Goal: Information Seeking & Learning: Learn about a topic

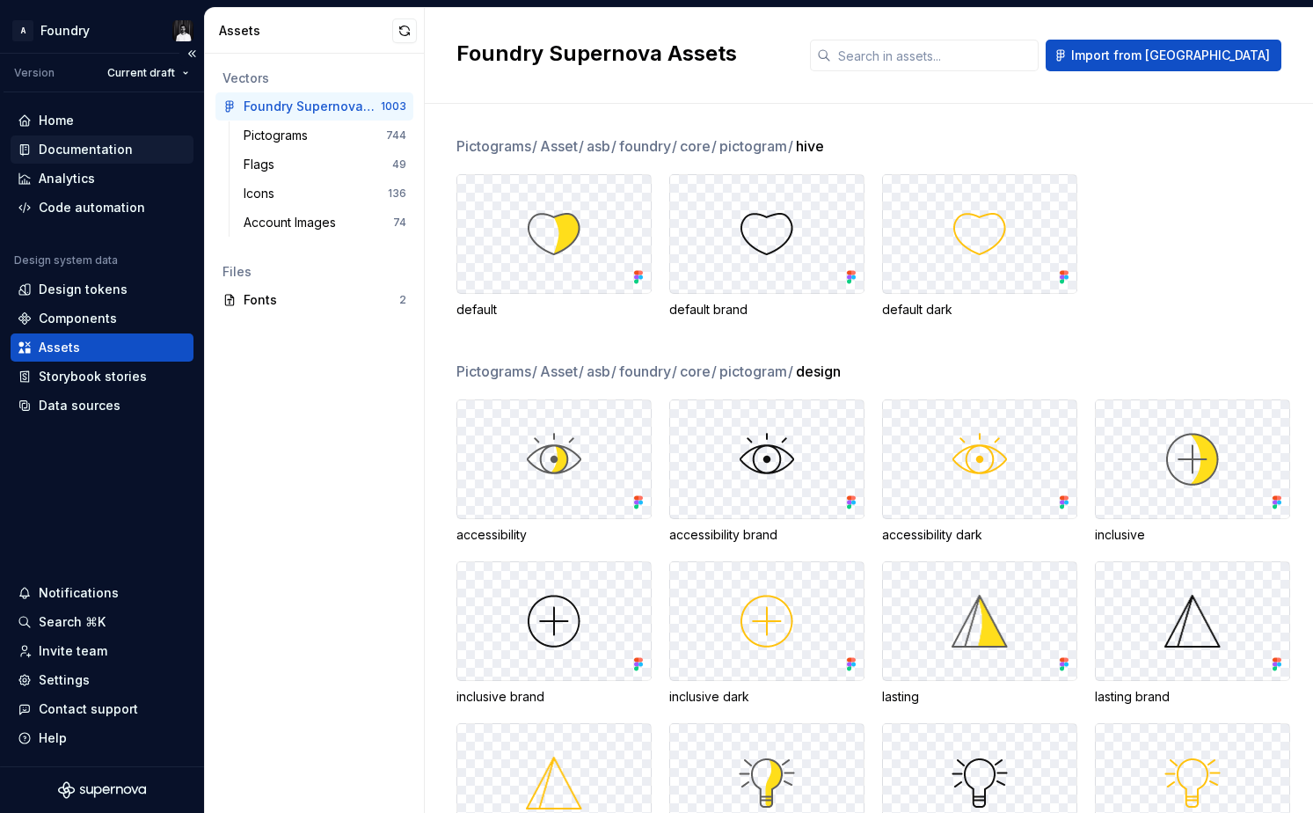
click at [75, 152] on div "Documentation" at bounding box center [86, 150] width 94 height 18
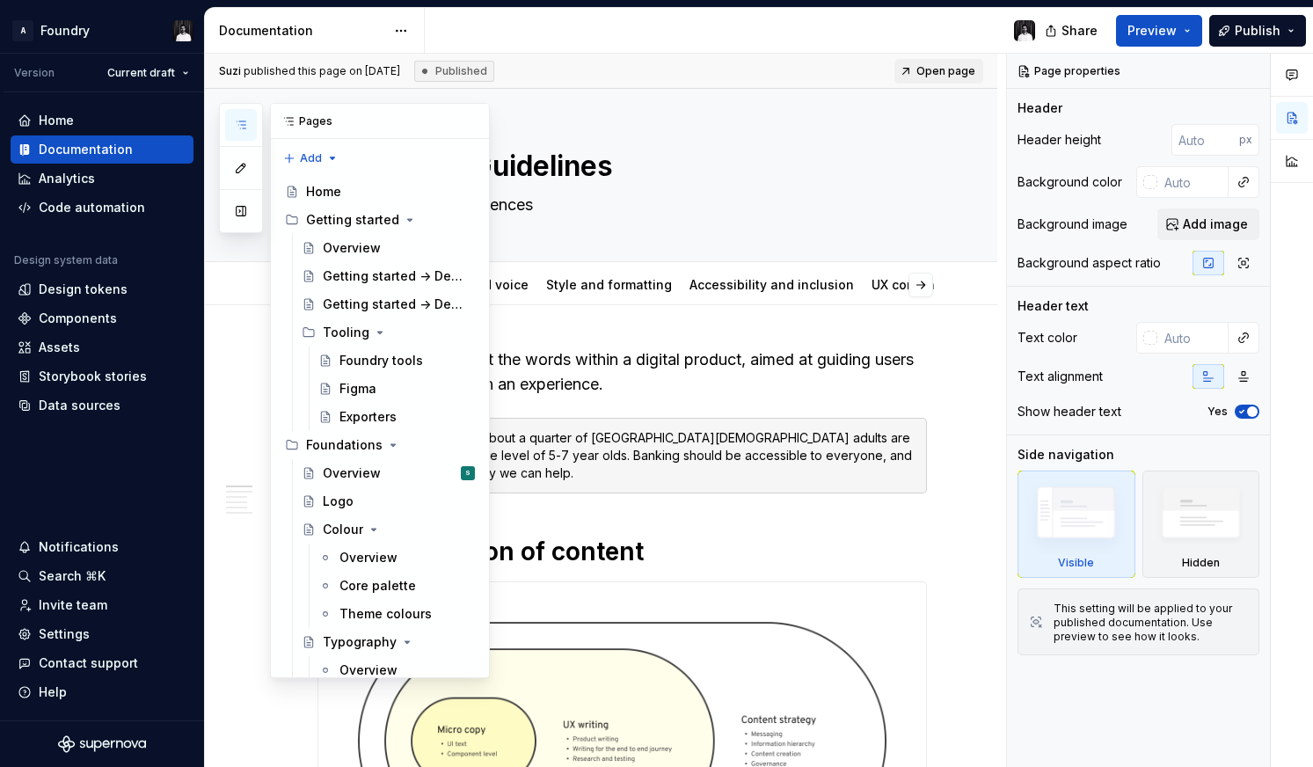
click at [244, 123] on icon "button" at bounding box center [241, 125] width 14 height 14
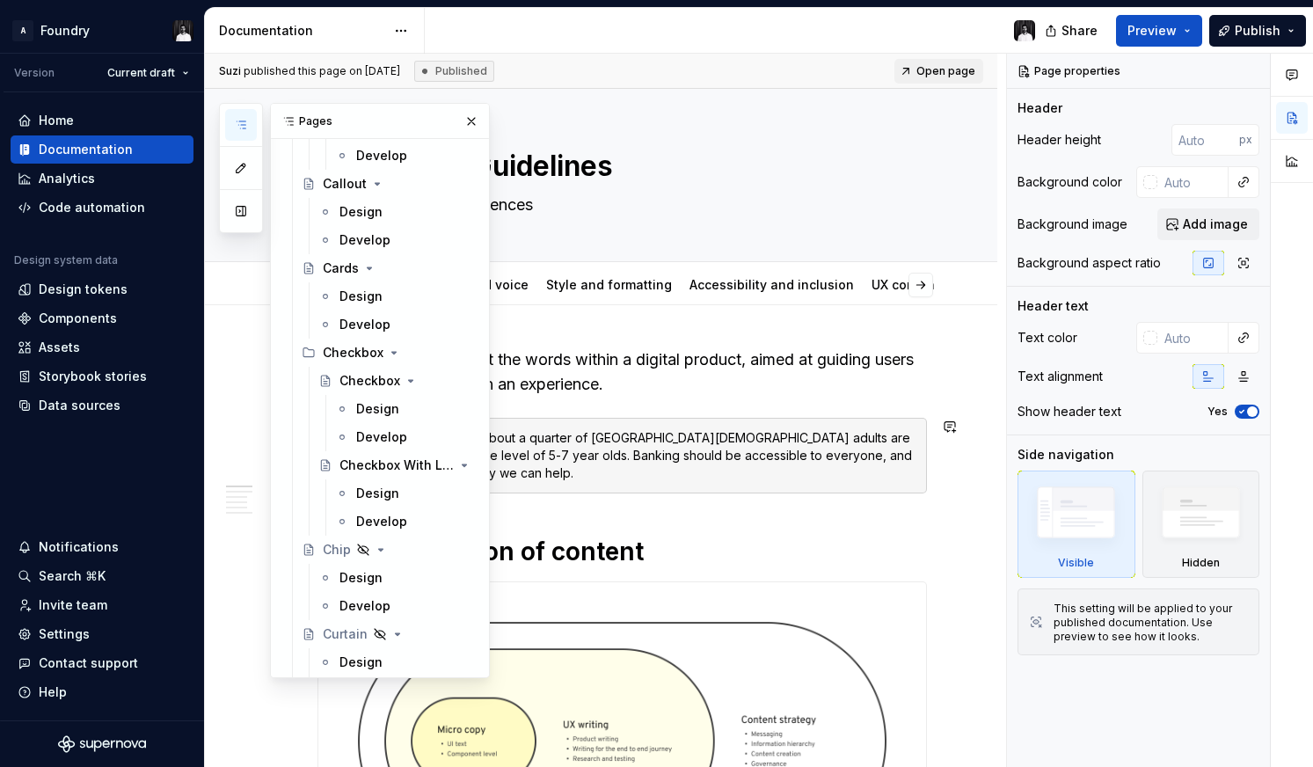
scroll to position [1887, 0]
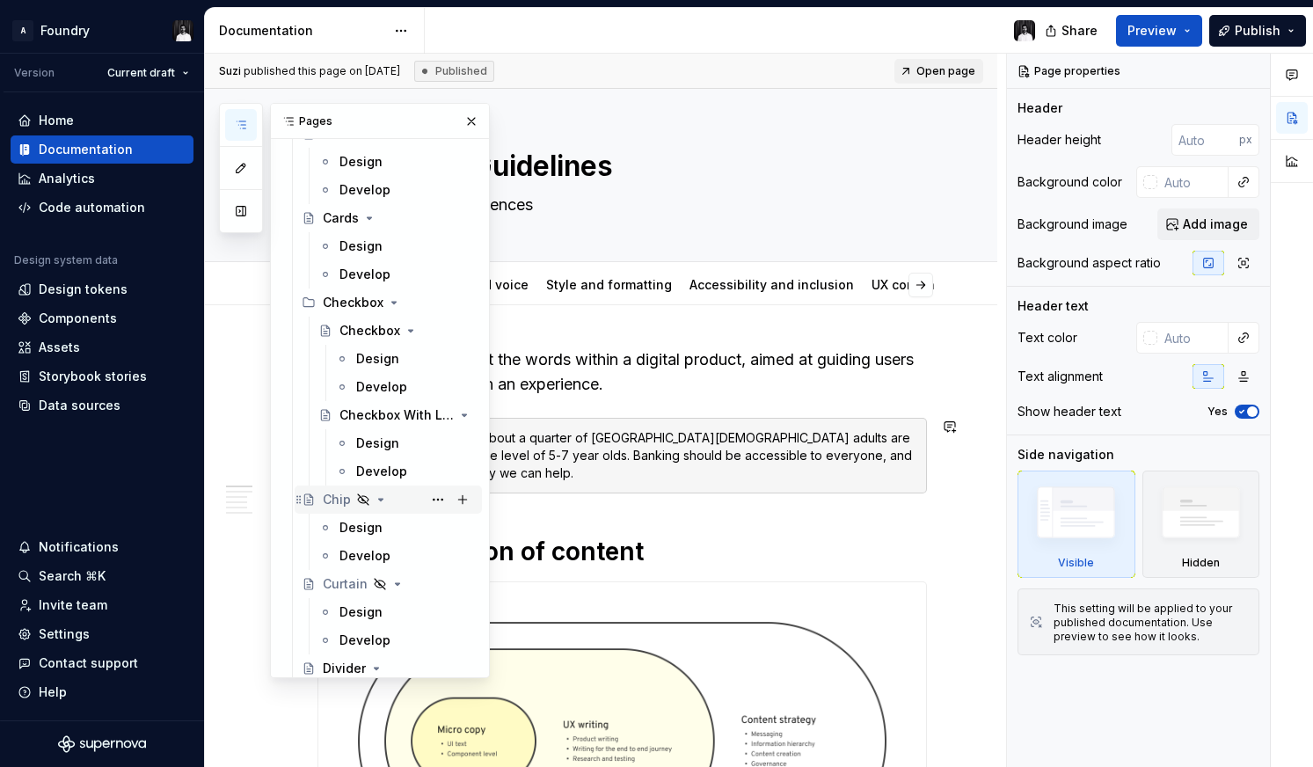
click at [333, 493] on div "Chip" at bounding box center [337, 500] width 28 height 18
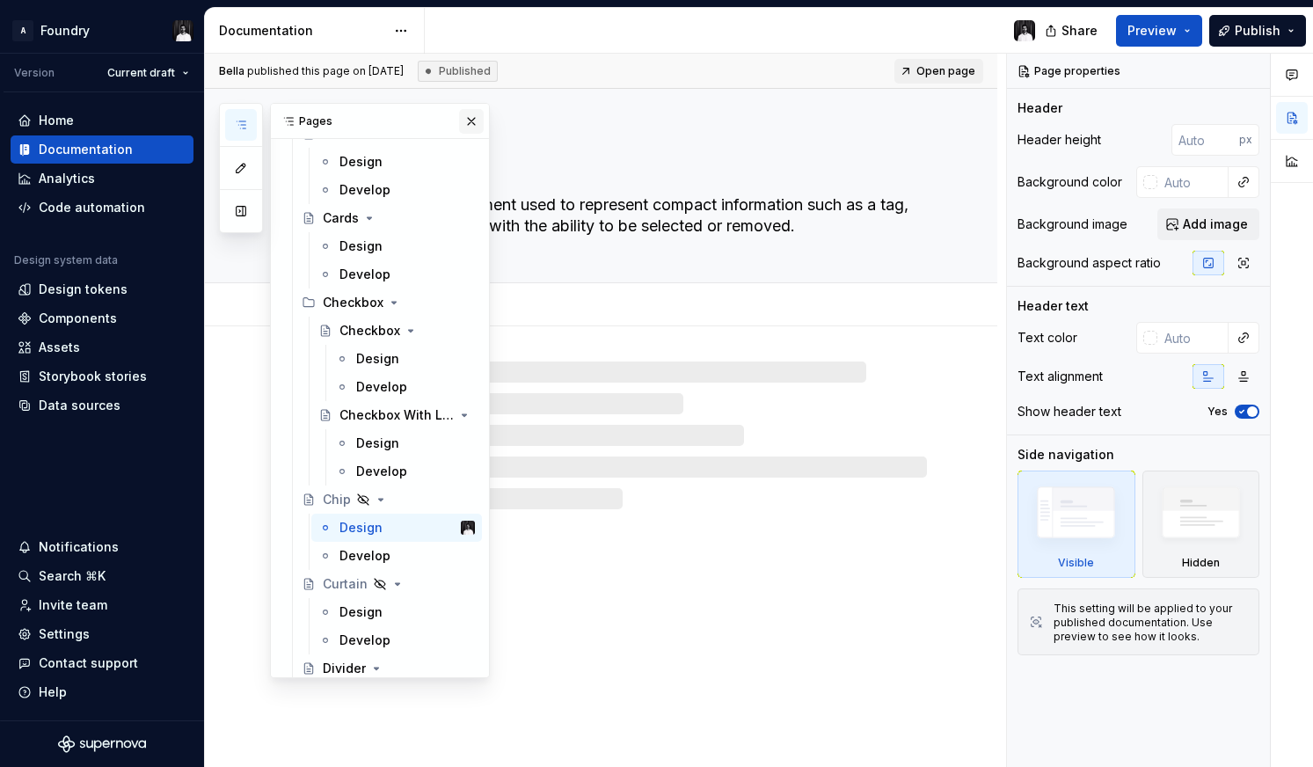
scroll to position [1894, 0]
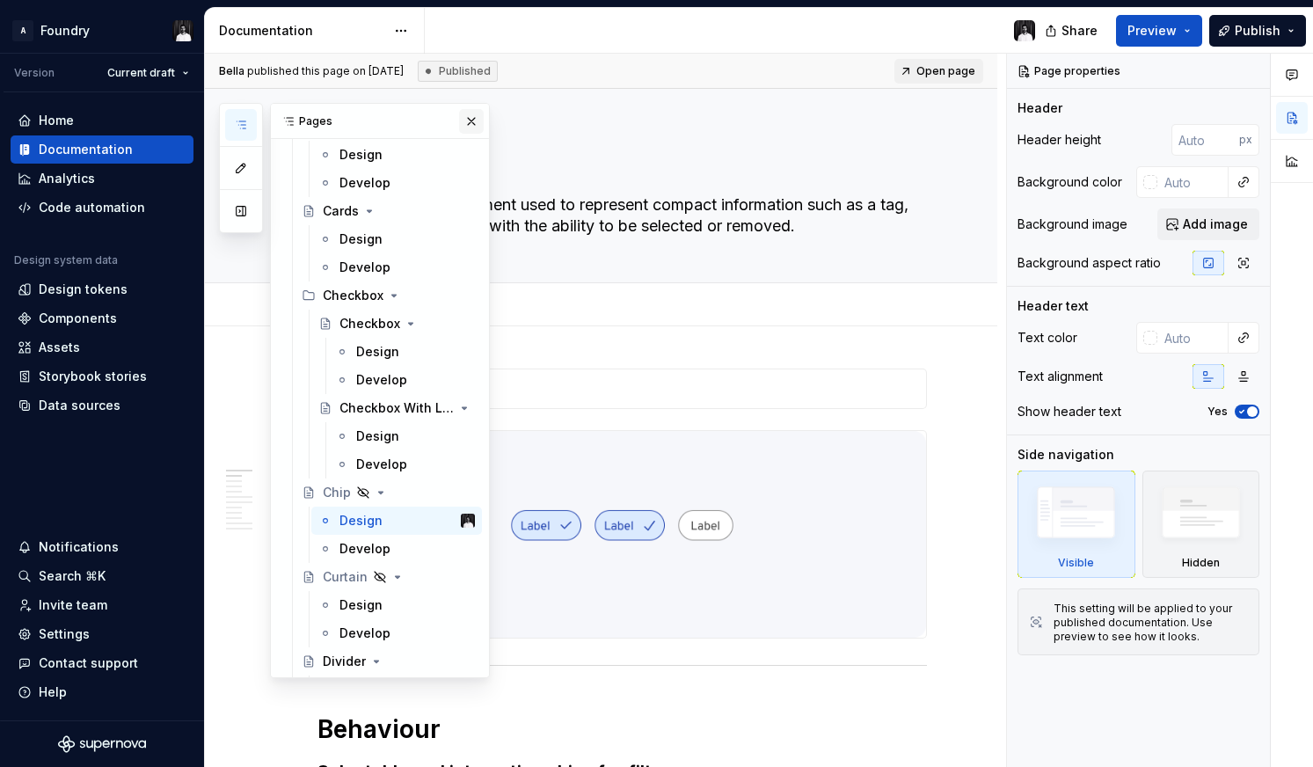
click at [472, 121] on button "button" at bounding box center [471, 121] width 25 height 25
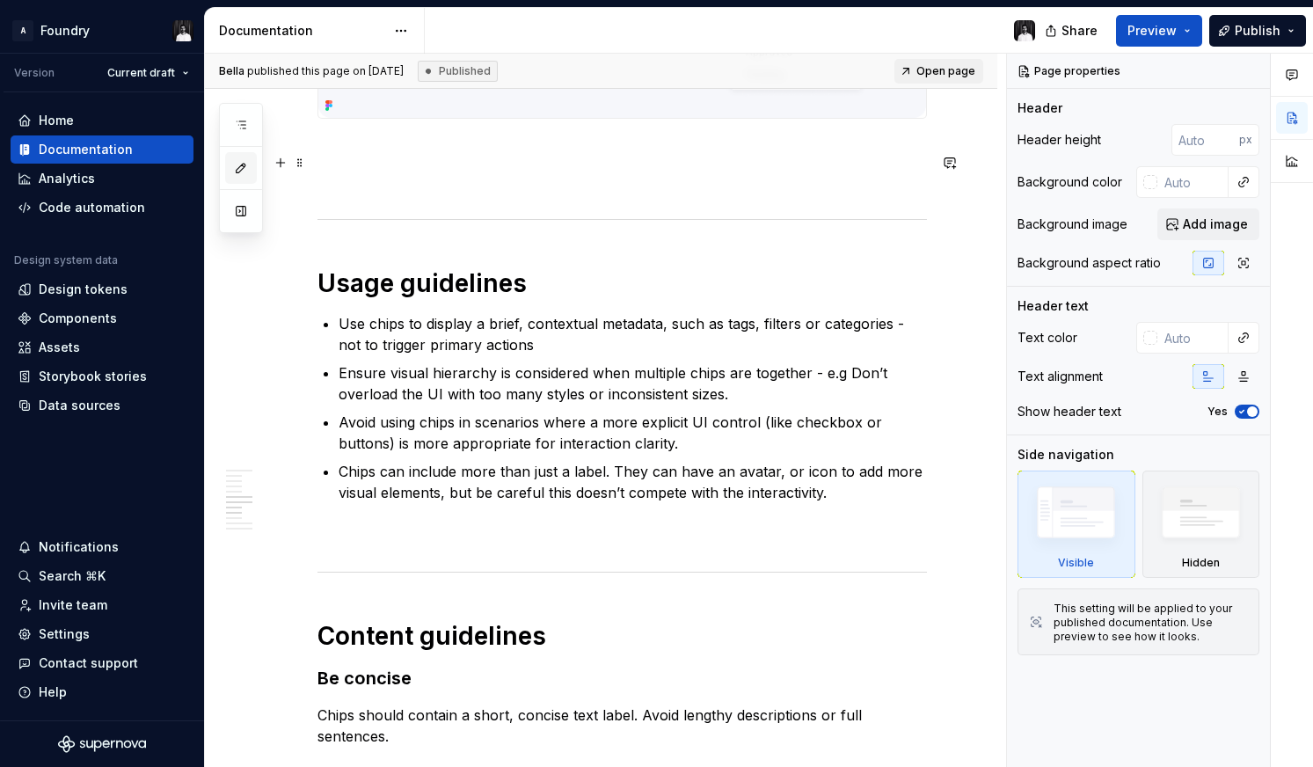
scroll to position [0, 0]
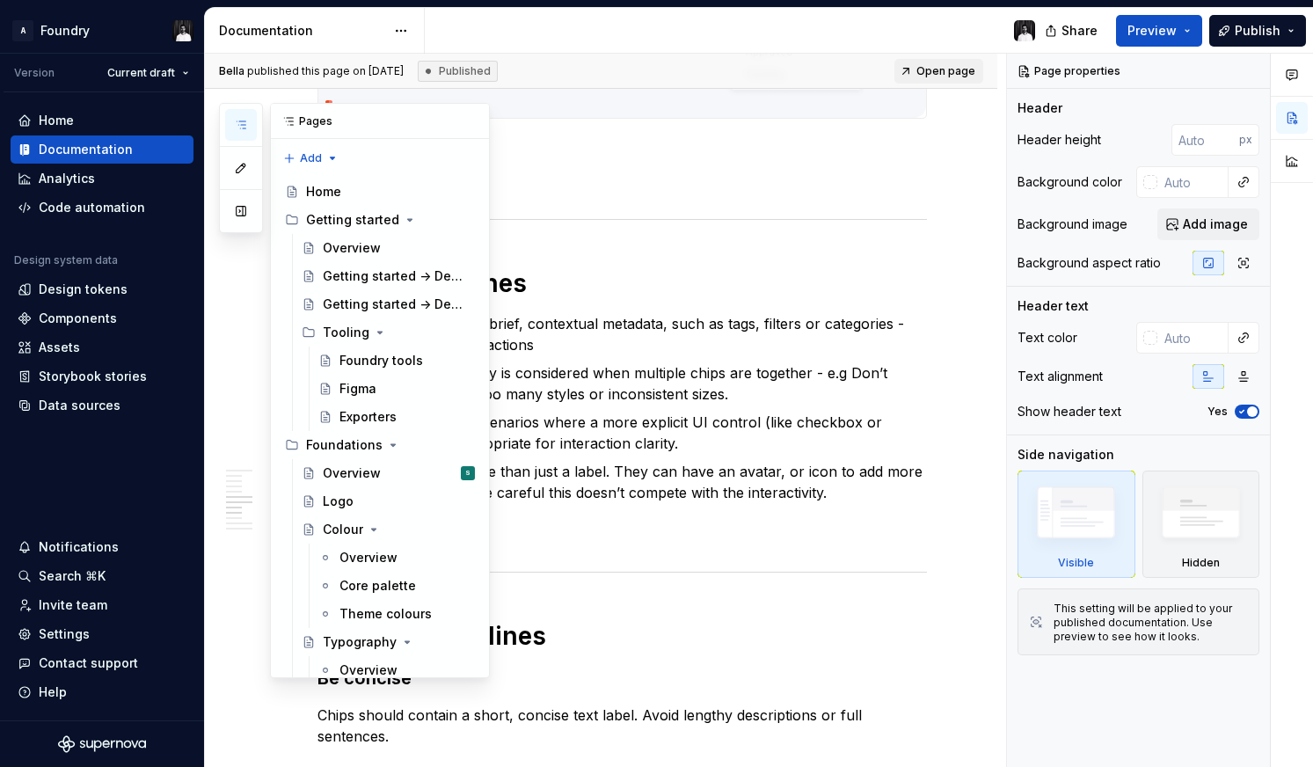
click at [244, 121] on icon "button" at bounding box center [241, 124] width 9 height 7
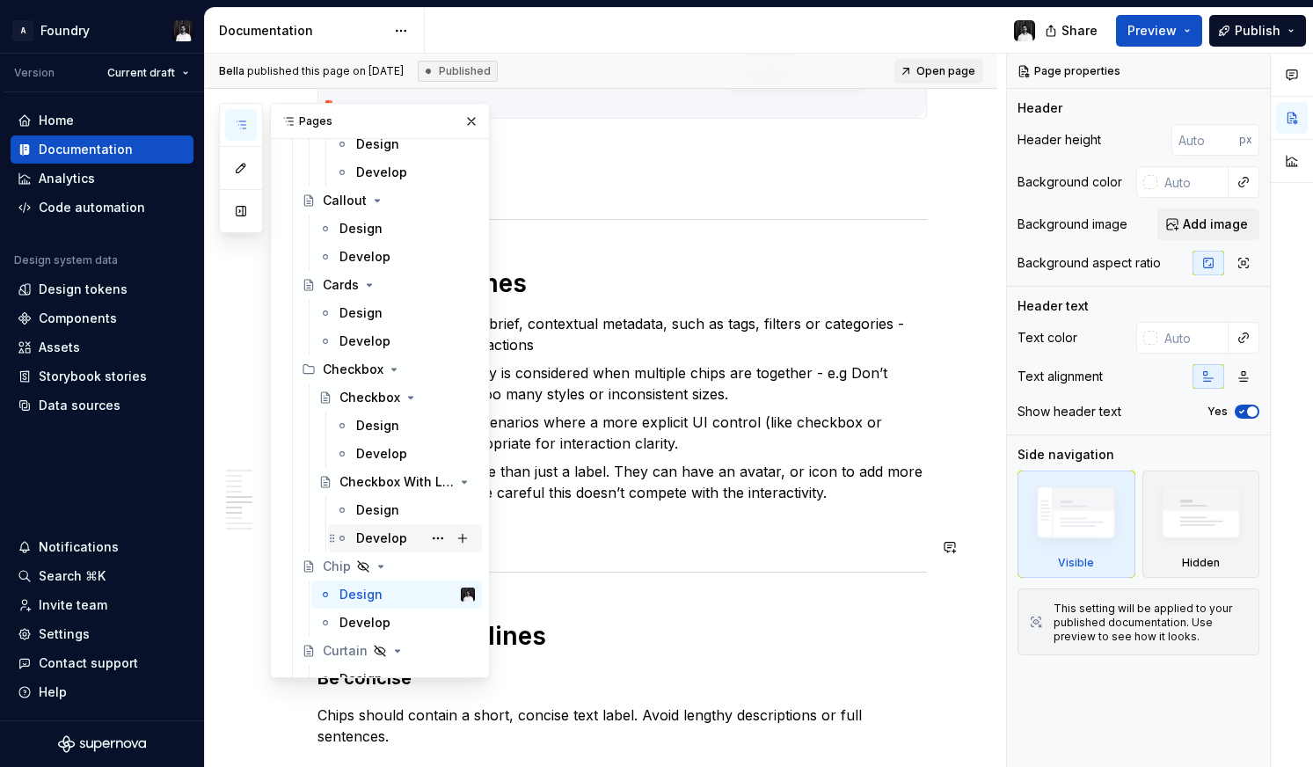
scroll to position [1822, 0]
click at [439, 564] on button "Page tree" at bounding box center [438, 564] width 25 height 25
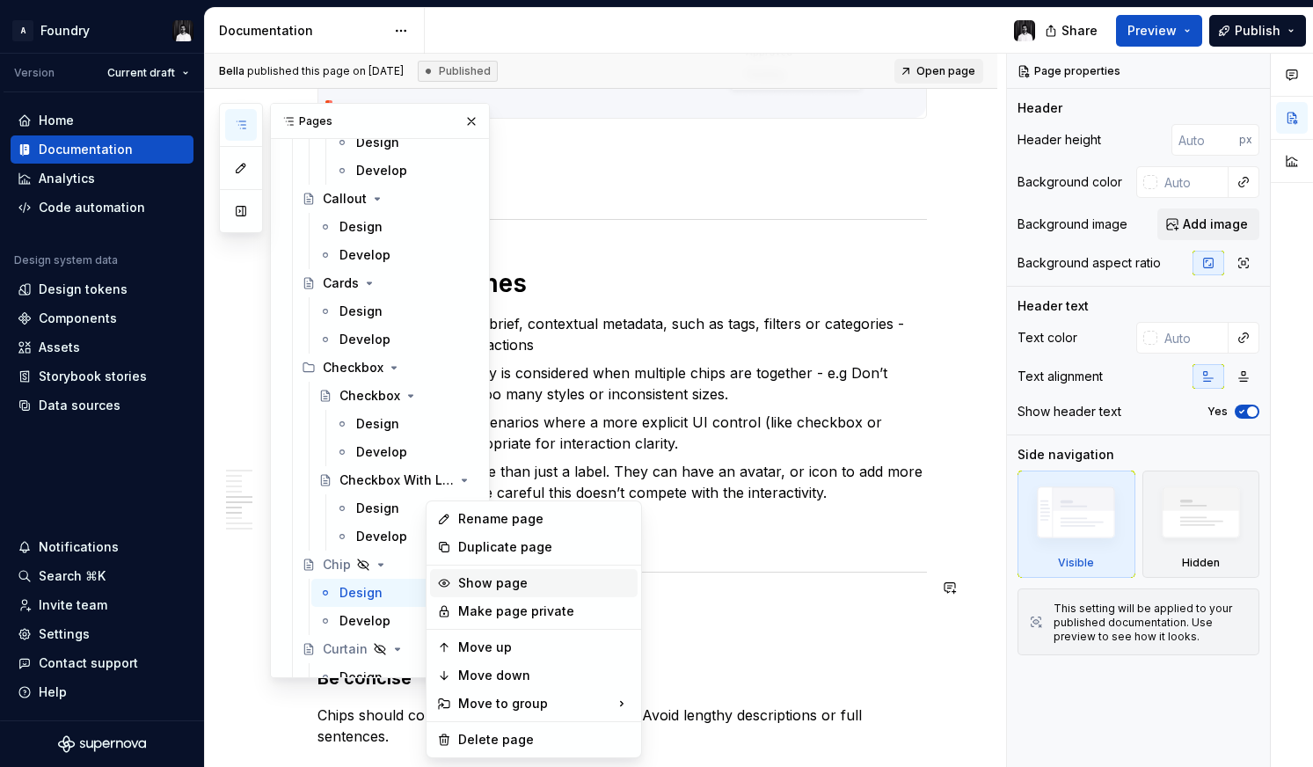
click at [462, 575] on div "Show page" at bounding box center [544, 583] width 172 height 18
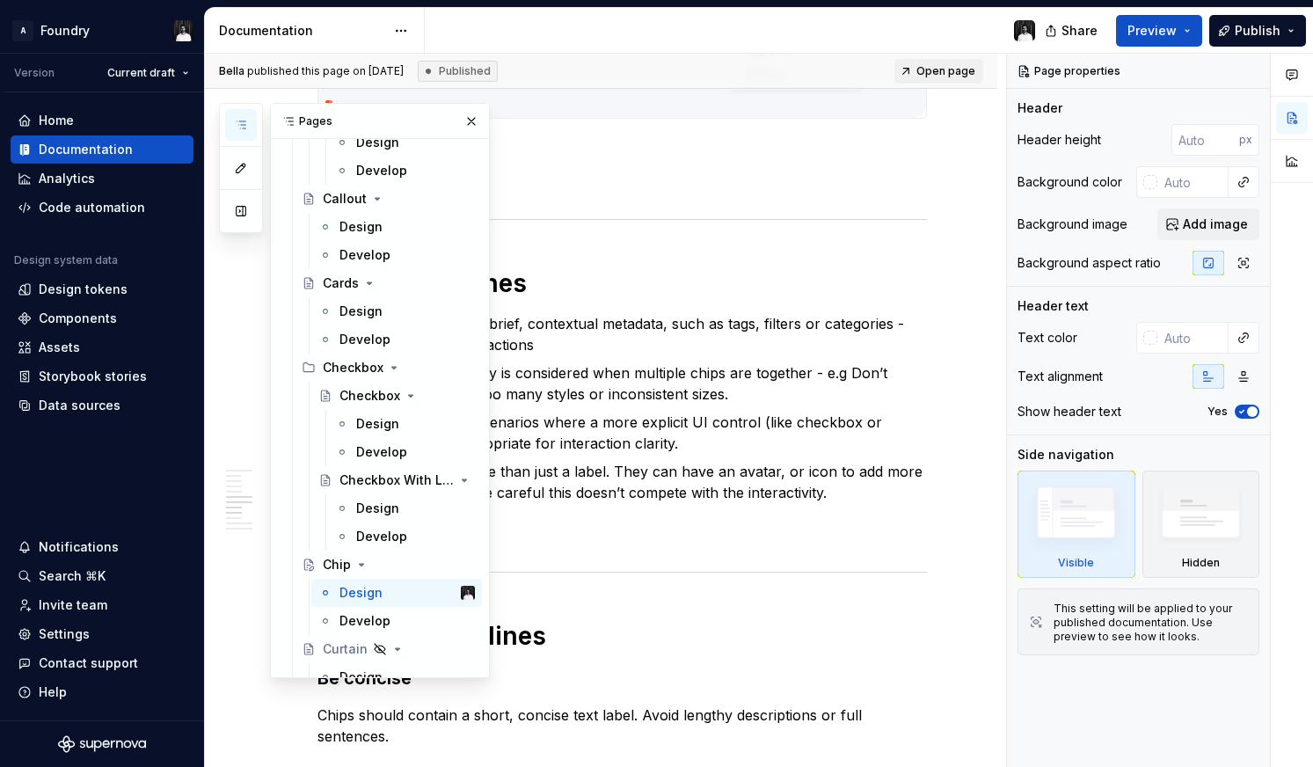
click at [239, 127] on icon "button" at bounding box center [241, 125] width 14 height 14
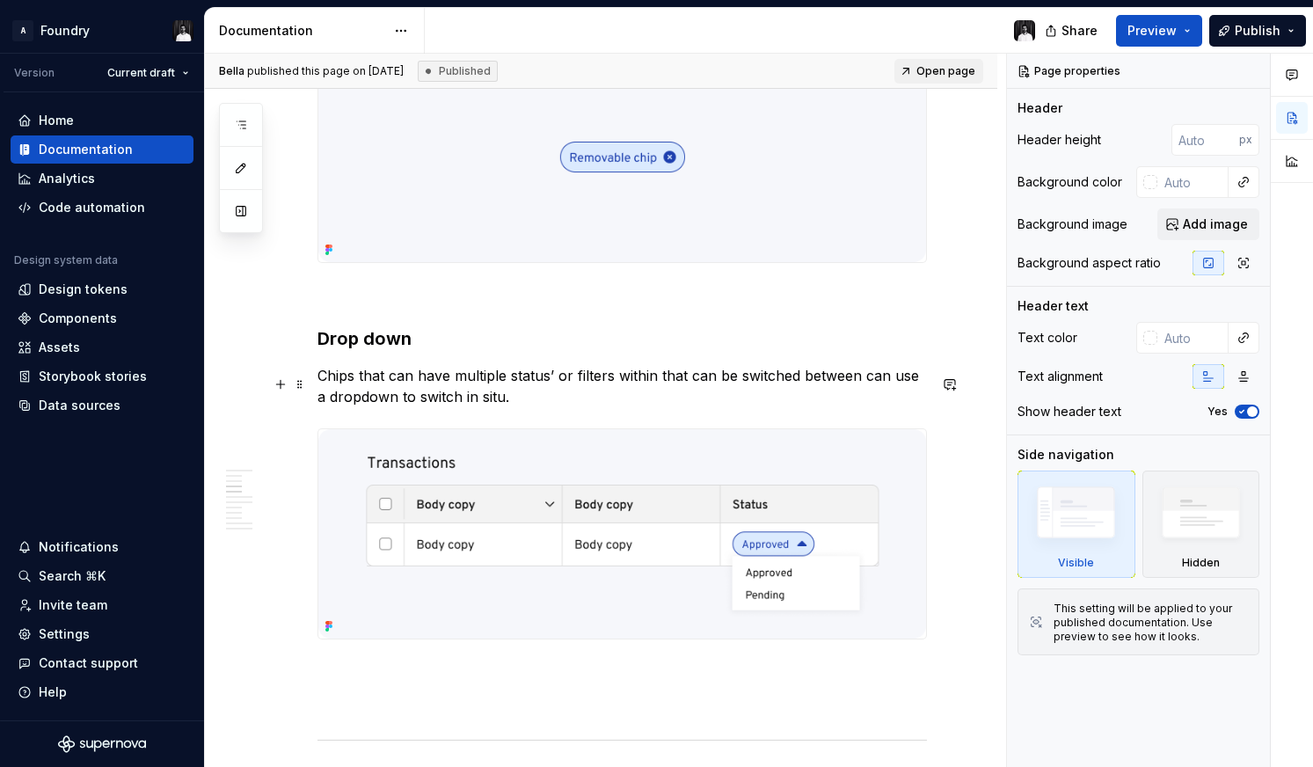
scroll to position [1590, 0]
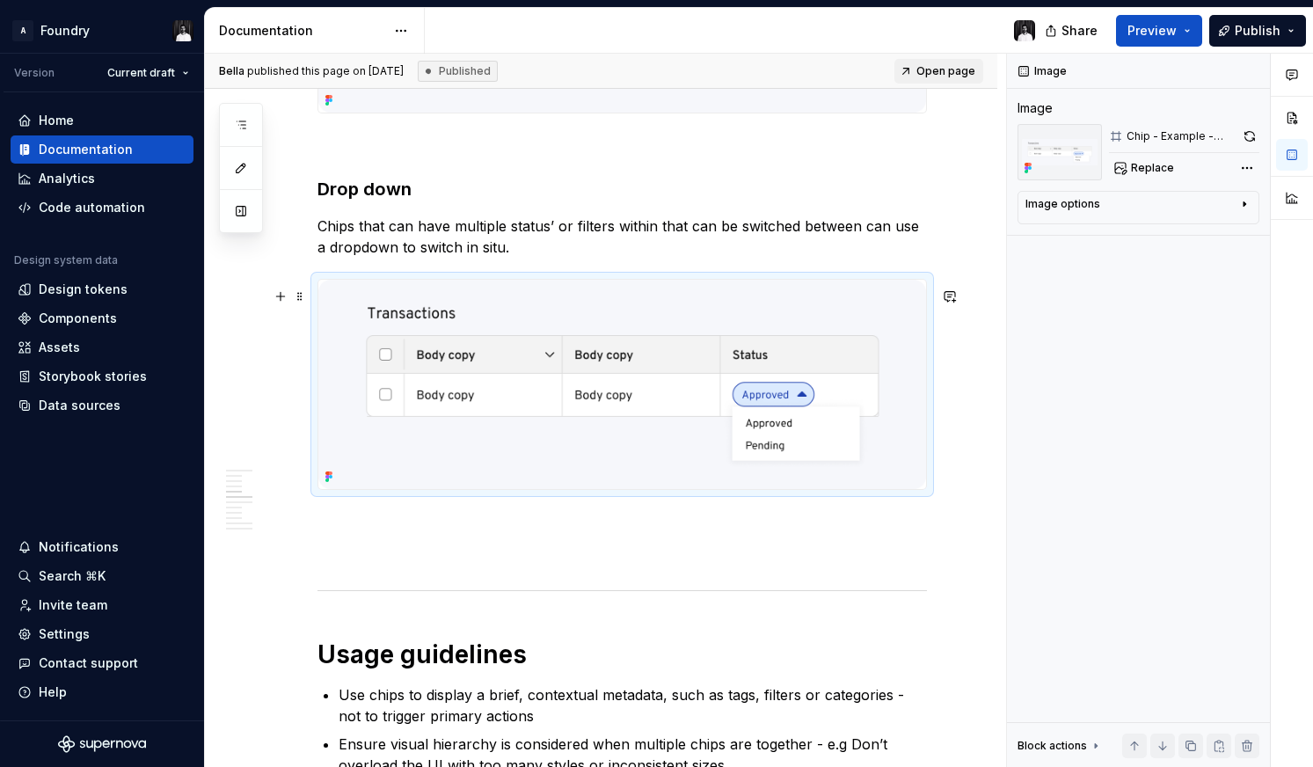
click at [897, 312] on img at bounding box center [622, 385] width 608 height 210
click at [725, 383] on img at bounding box center [622, 385] width 608 height 210
click at [1246, 136] on button "button" at bounding box center [1249, 136] width 19 height 25
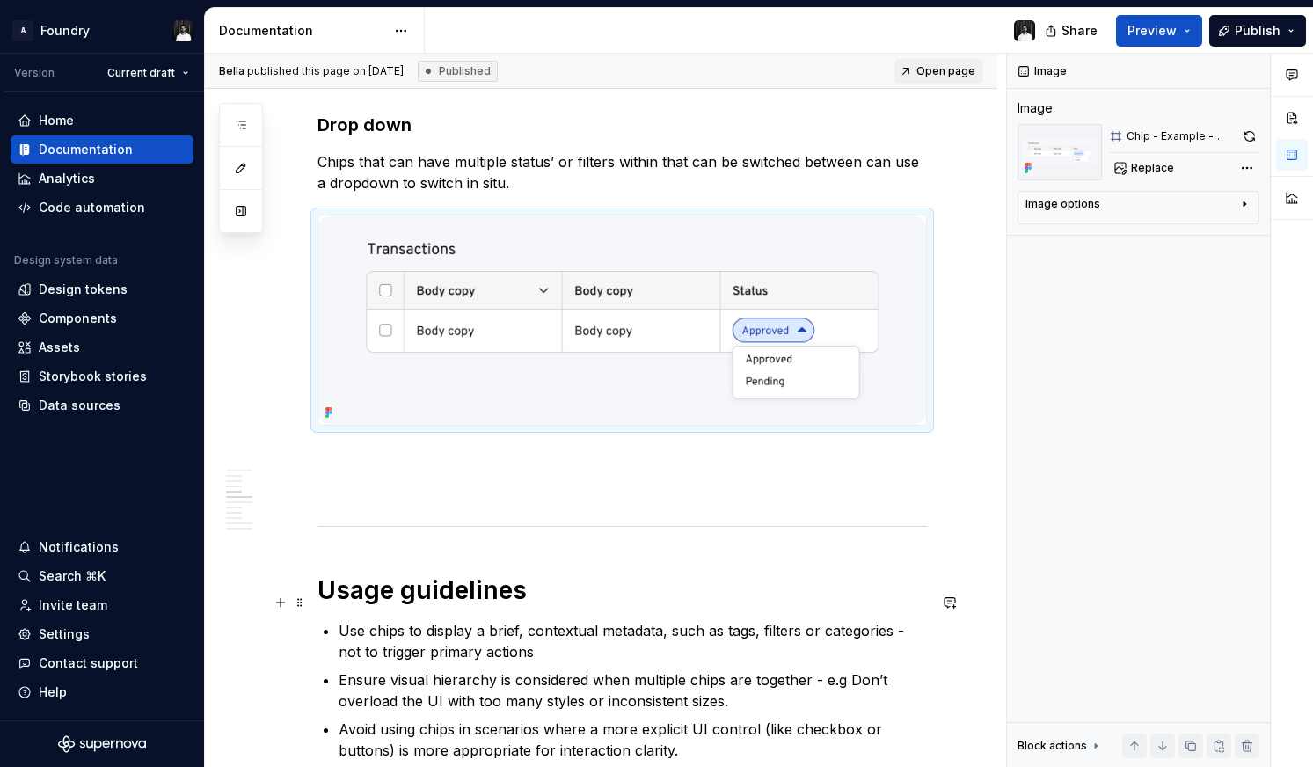
scroll to position [1655, 0]
click at [655, 364] on img at bounding box center [622, 320] width 608 height 210
click at [1249, 135] on button "button" at bounding box center [1249, 136] width 19 height 25
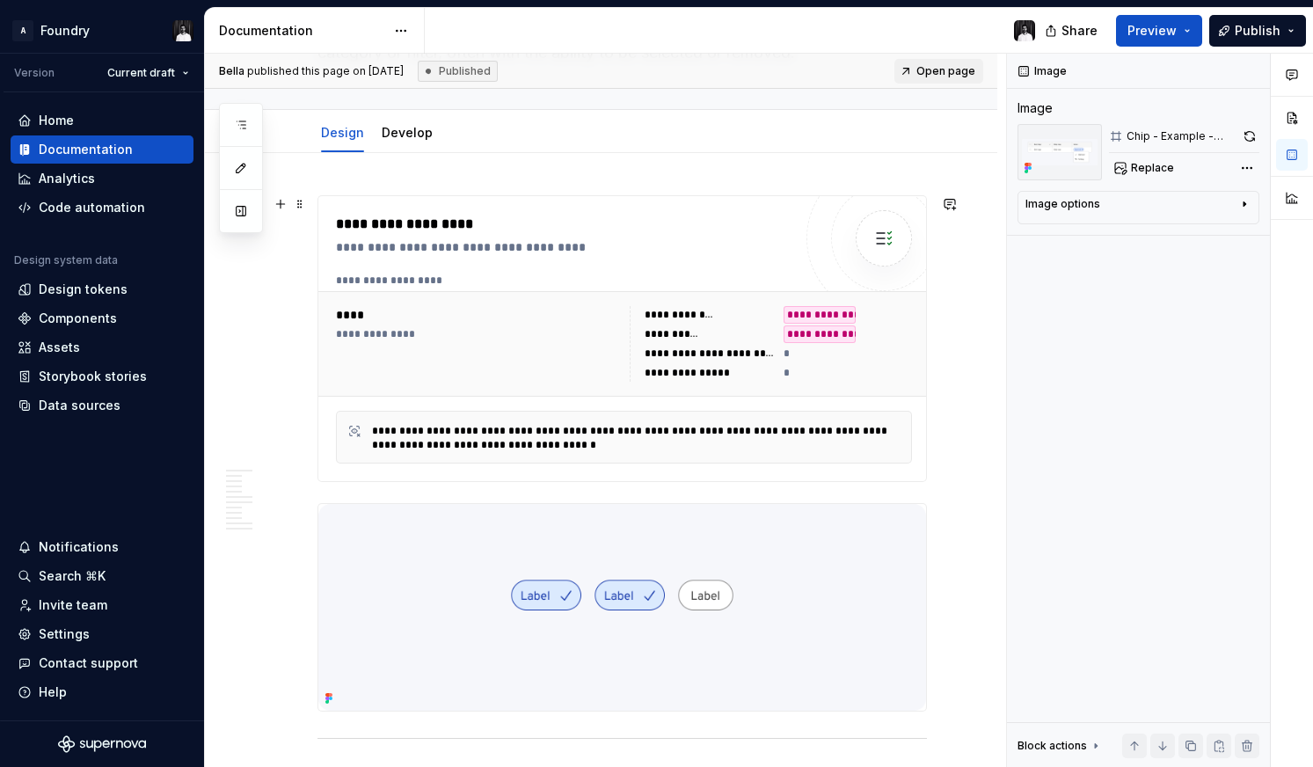
scroll to position [172, 0]
click at [738, 569] on img at bounding box center [622, 608] width 608 height 207
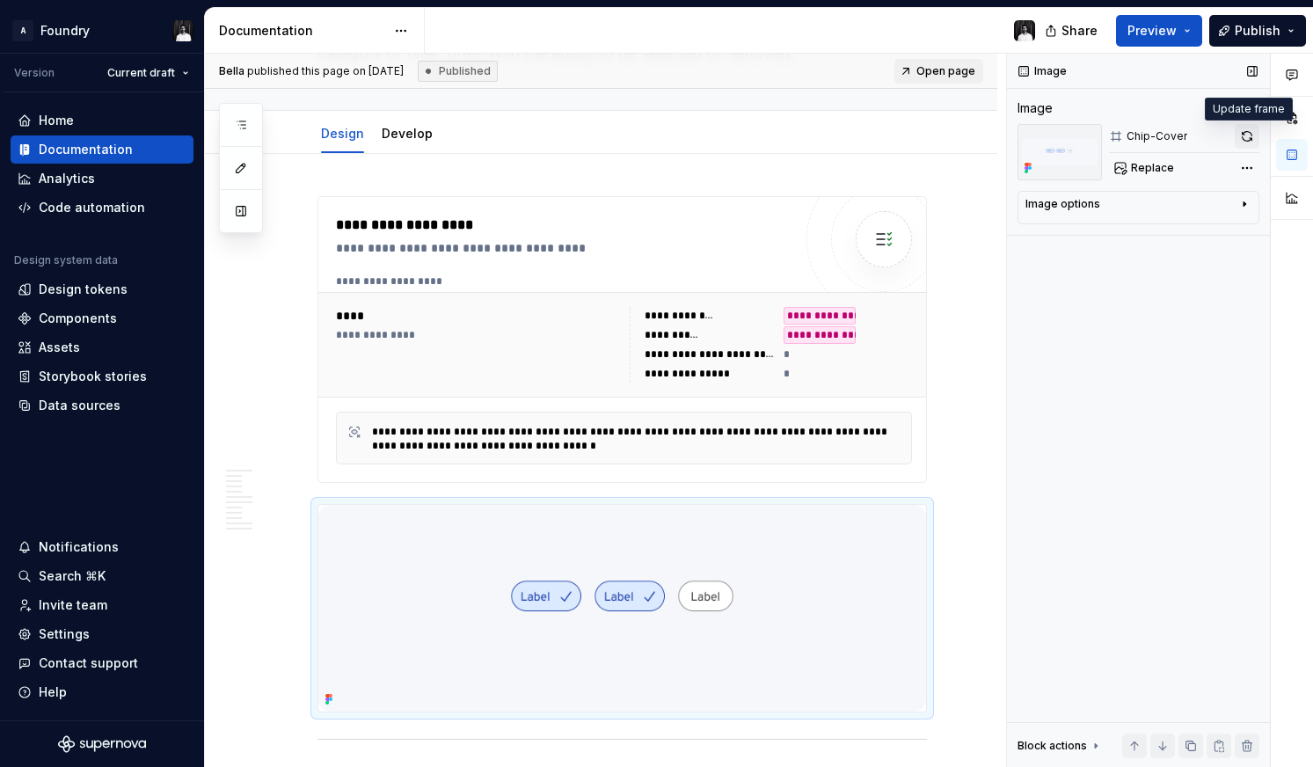
click at [1245, 138] on button "button" at bounding box center [1247, 136] width 25 height 25
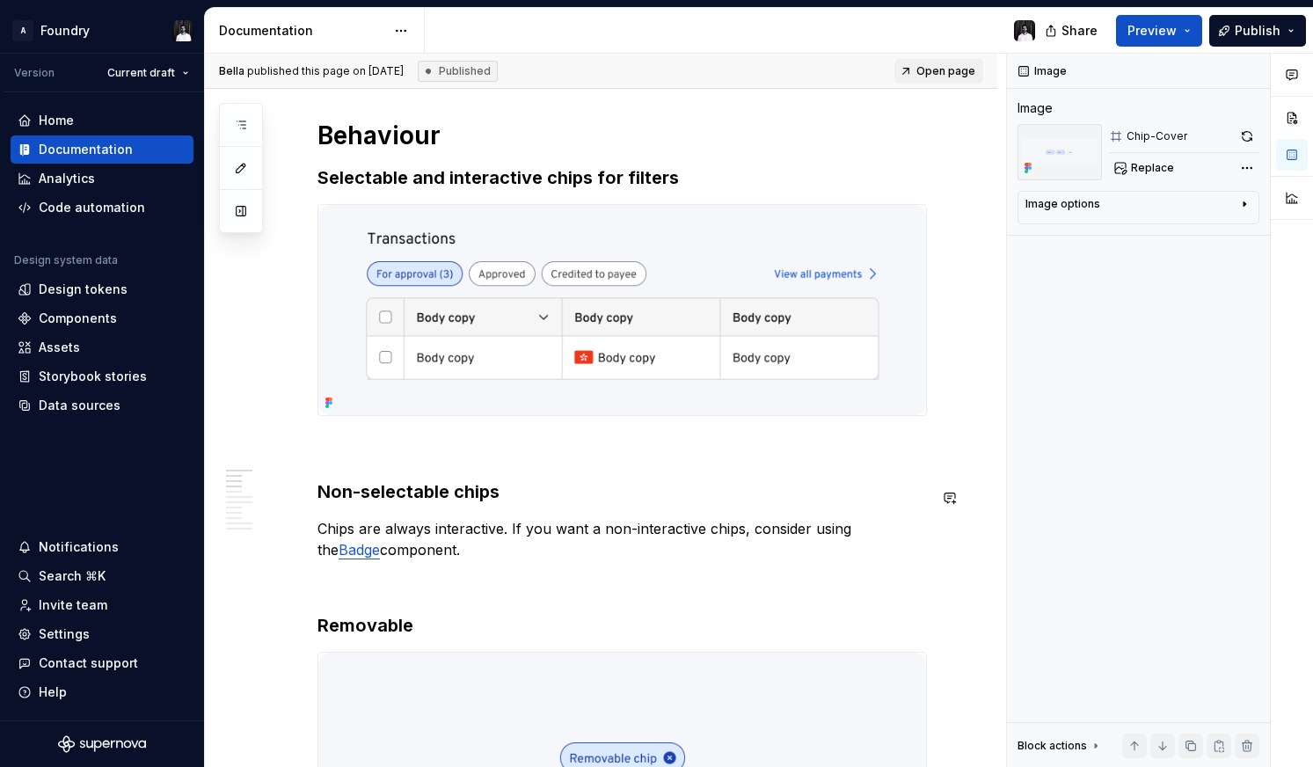
scroll to position [835, 0]
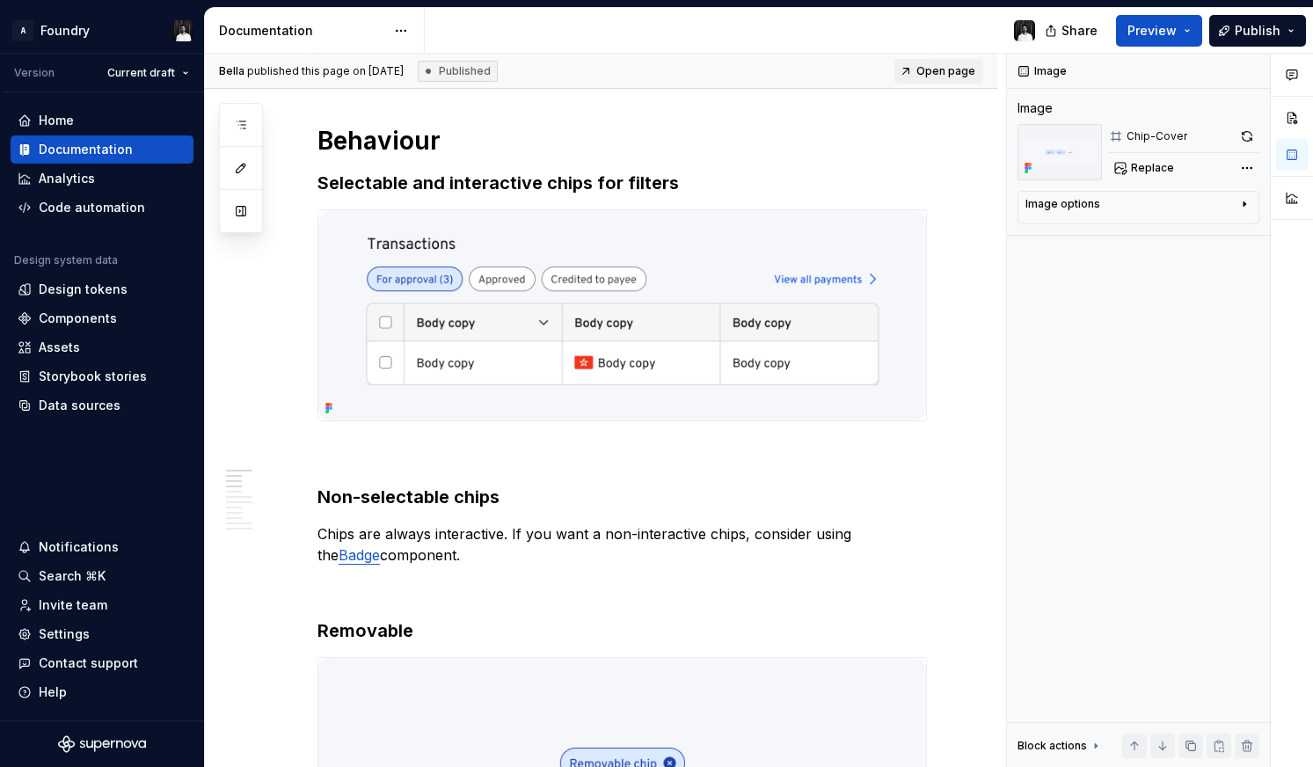
type textarea "*"
